Goal: Information Seeking & Learning: Understand process/instructions

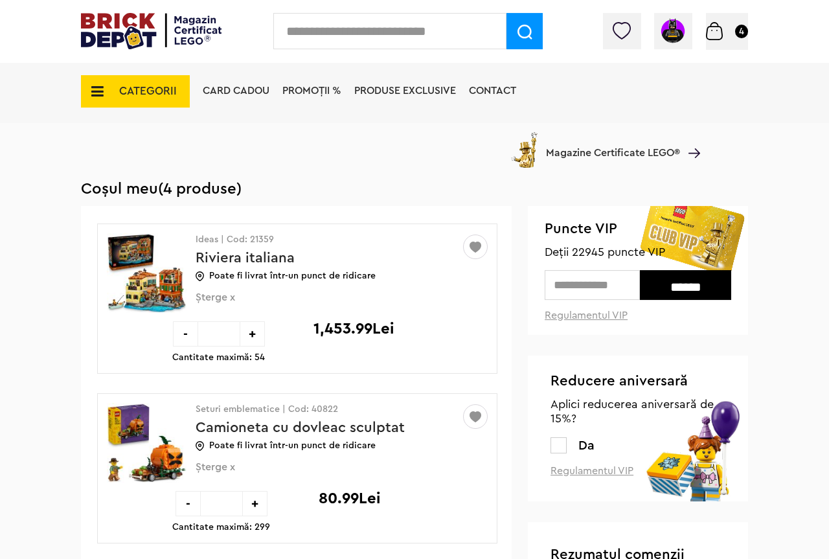
scroll to position [66, 0]
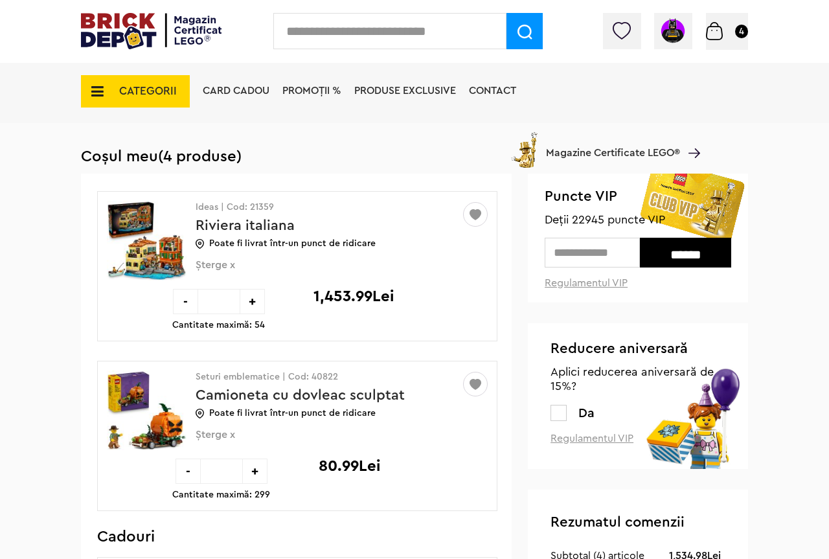
click at [608, 442] on link "Regulamentul VIP" at bounding box center [592, 438] width 83 height 10
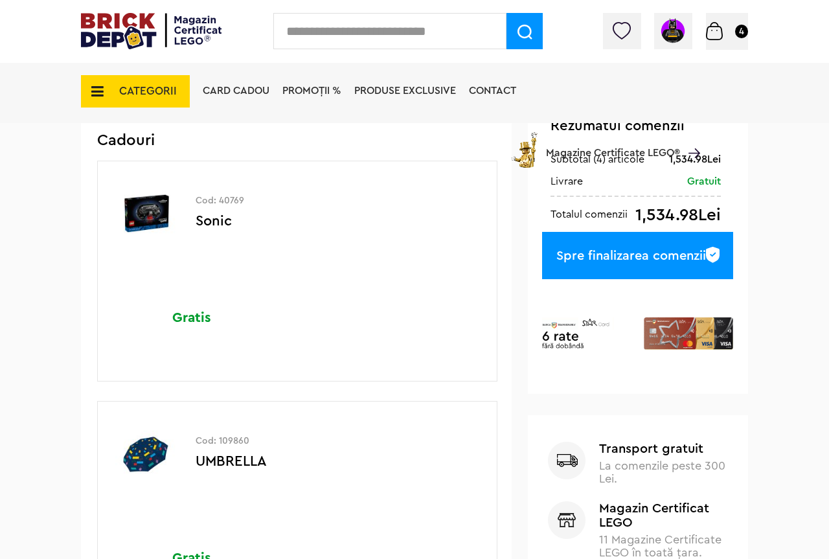
scroll to position [66, 0]
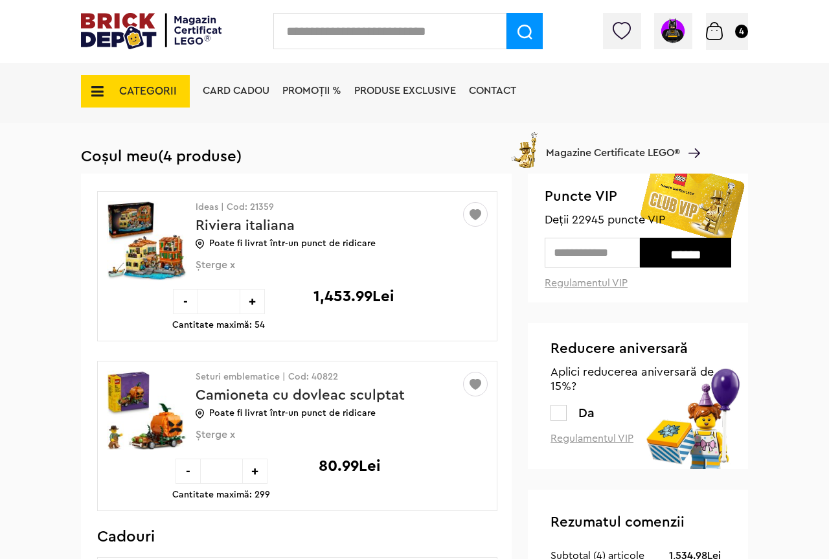
click at [576, 443] on link "Regulamentul VIP" at bounding box center [592, 438] width 83 height 10
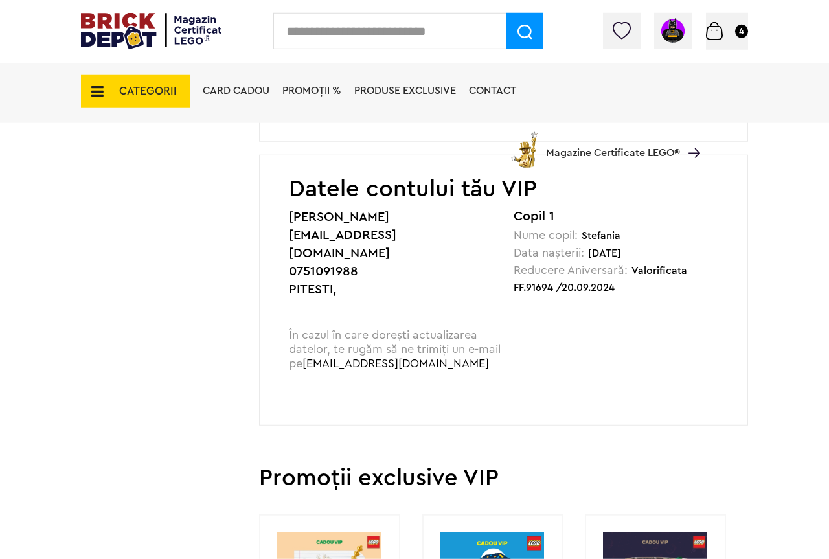
scroll to position [463, 0]
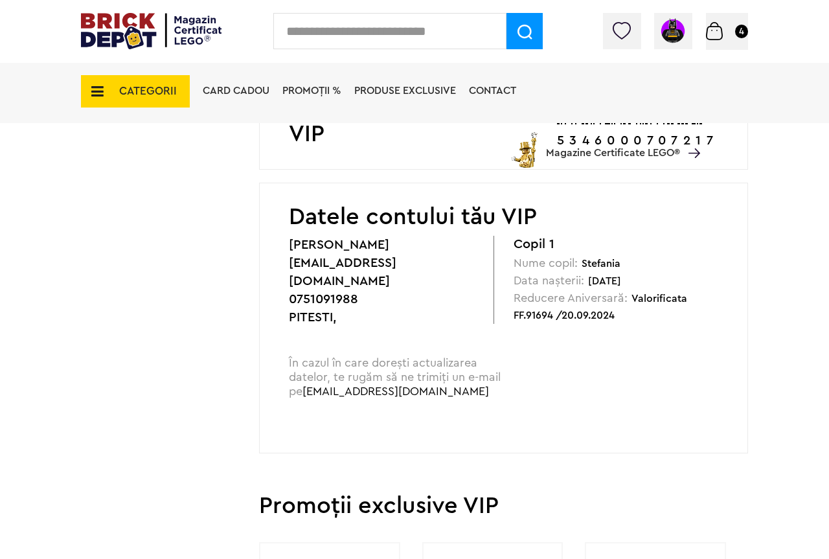
click at [120, 36] on img at bounding box center [151, 31] width 141 height 36
